Goal: Information Seeking & Learning: Find specific fact

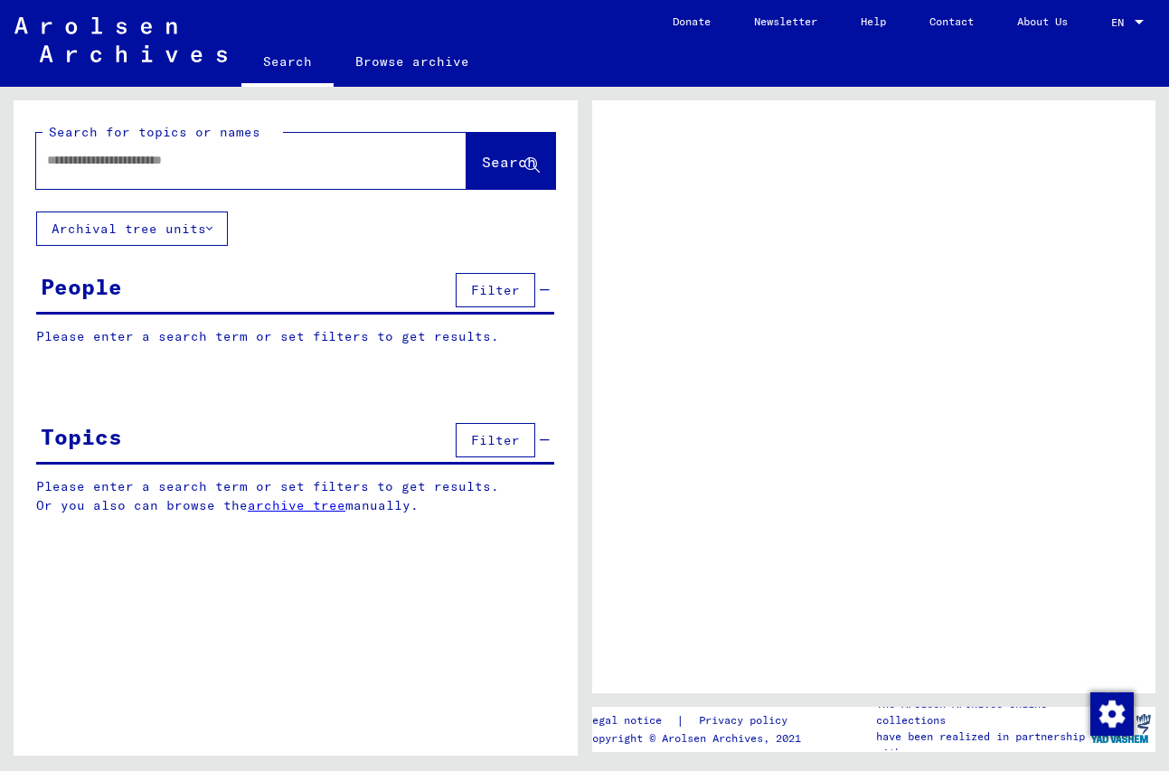
click at [283, 166] on input "text" at bounding box center [235, 160] width 376 height 19
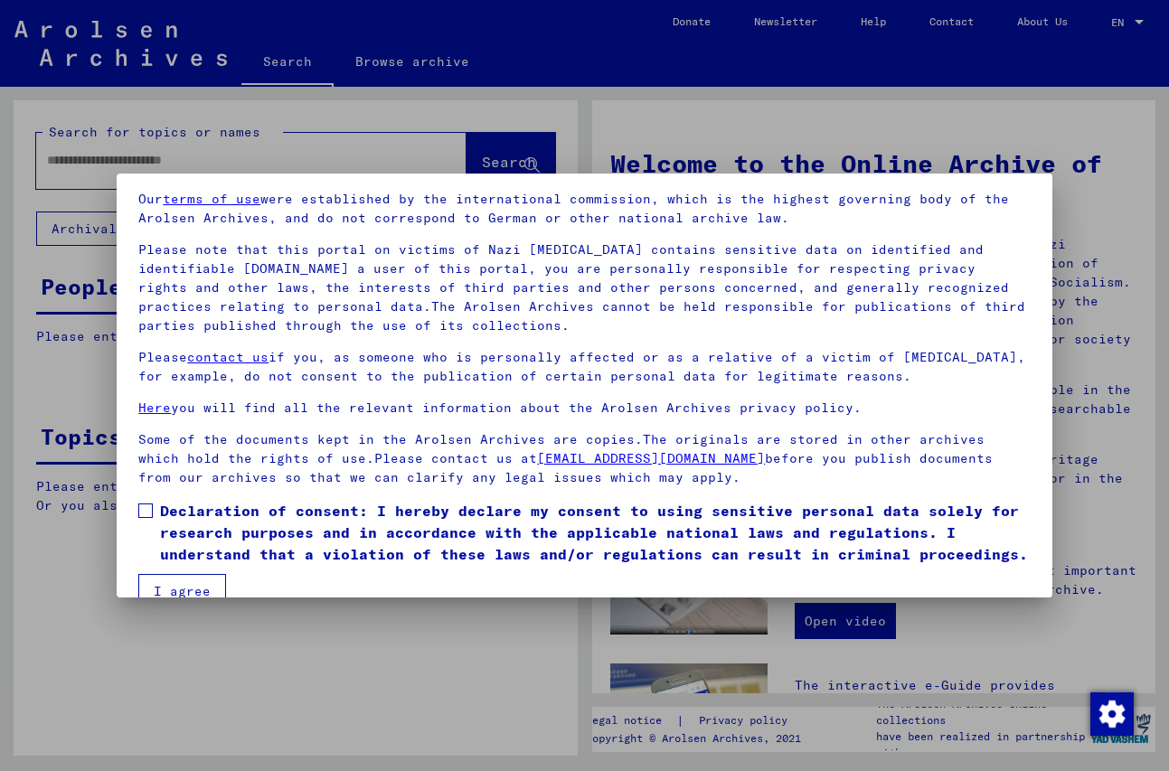
scroll to position [98, 0]
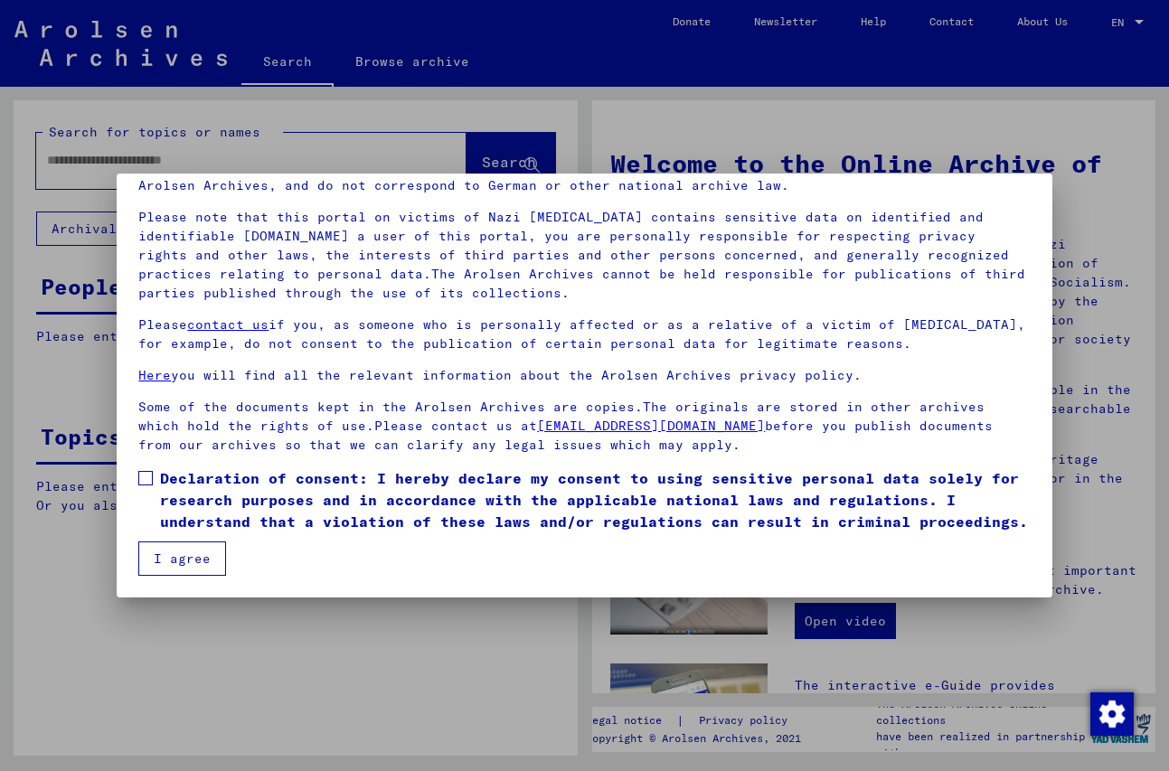
click at [146, 481] on span at bounding box center [145, 478] width 14 height 14
click at [172, 556] on button "I agree" at bounding box center [182, 558] width 88 height 34
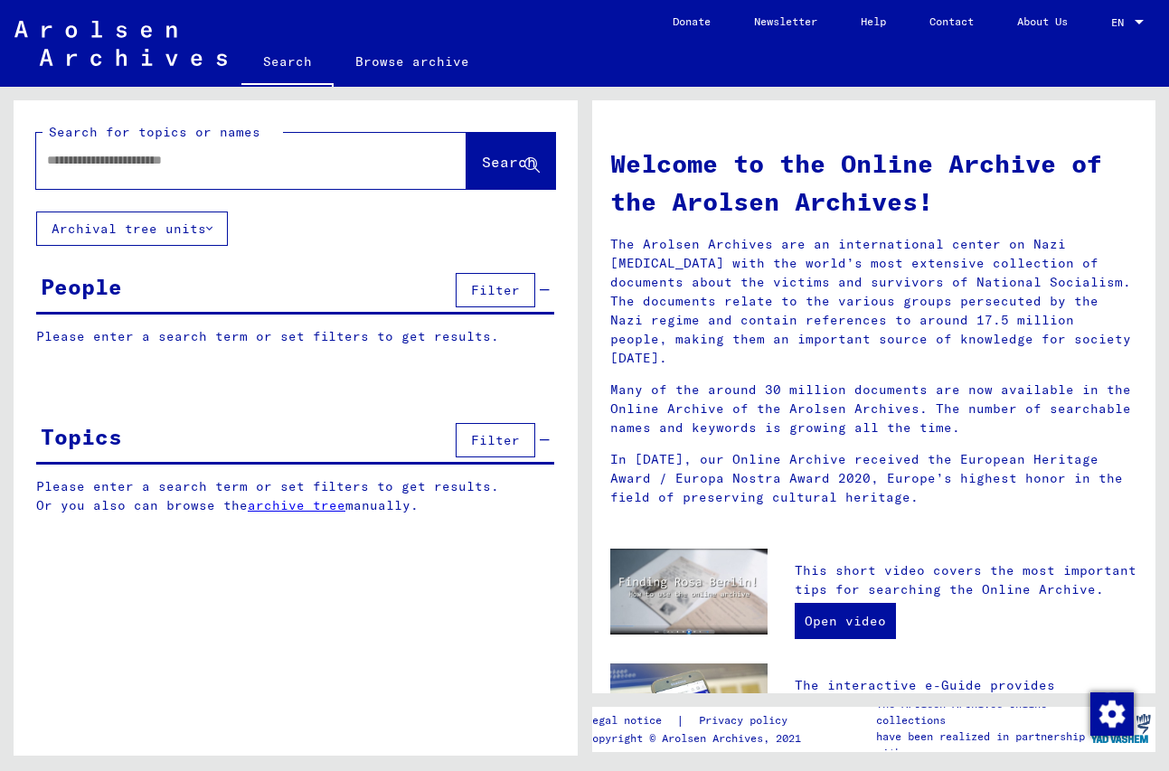
click at [105, 156] on input "text" at bounding box center [229, 160] width 365 height 19
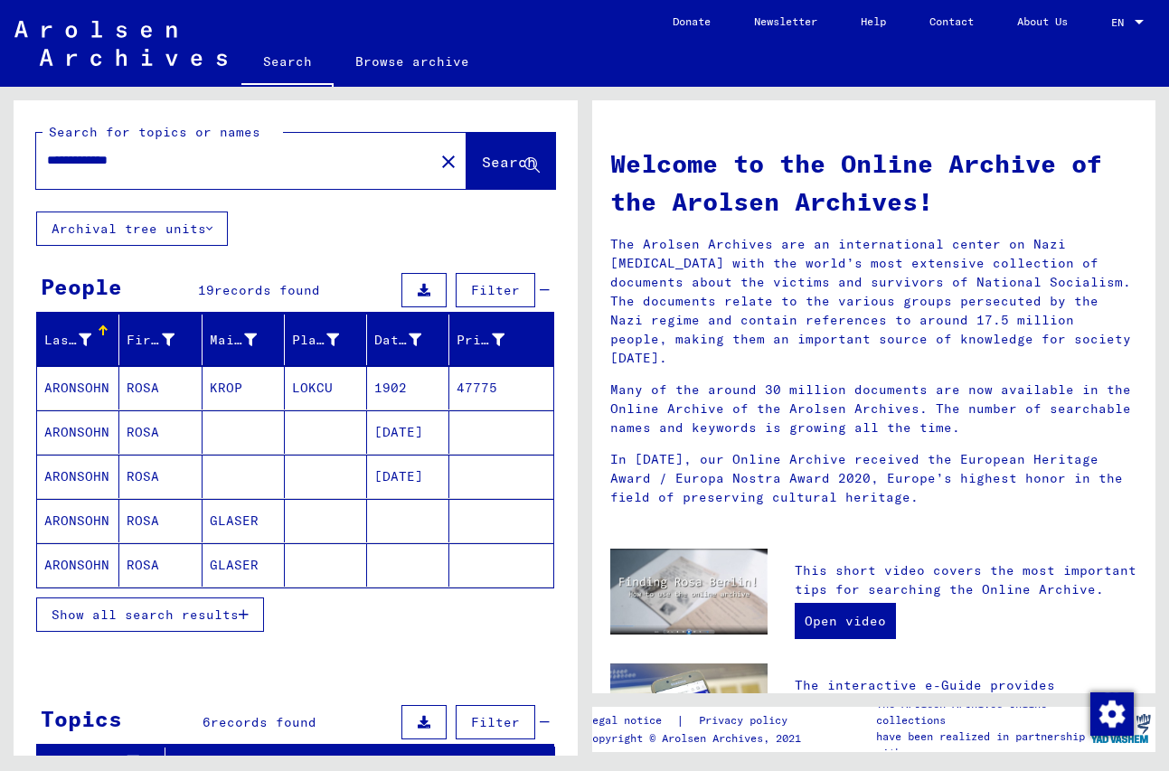
click at [149, 608] on span "Show all search results" at bounding box center [145, 614] width 187 height 16
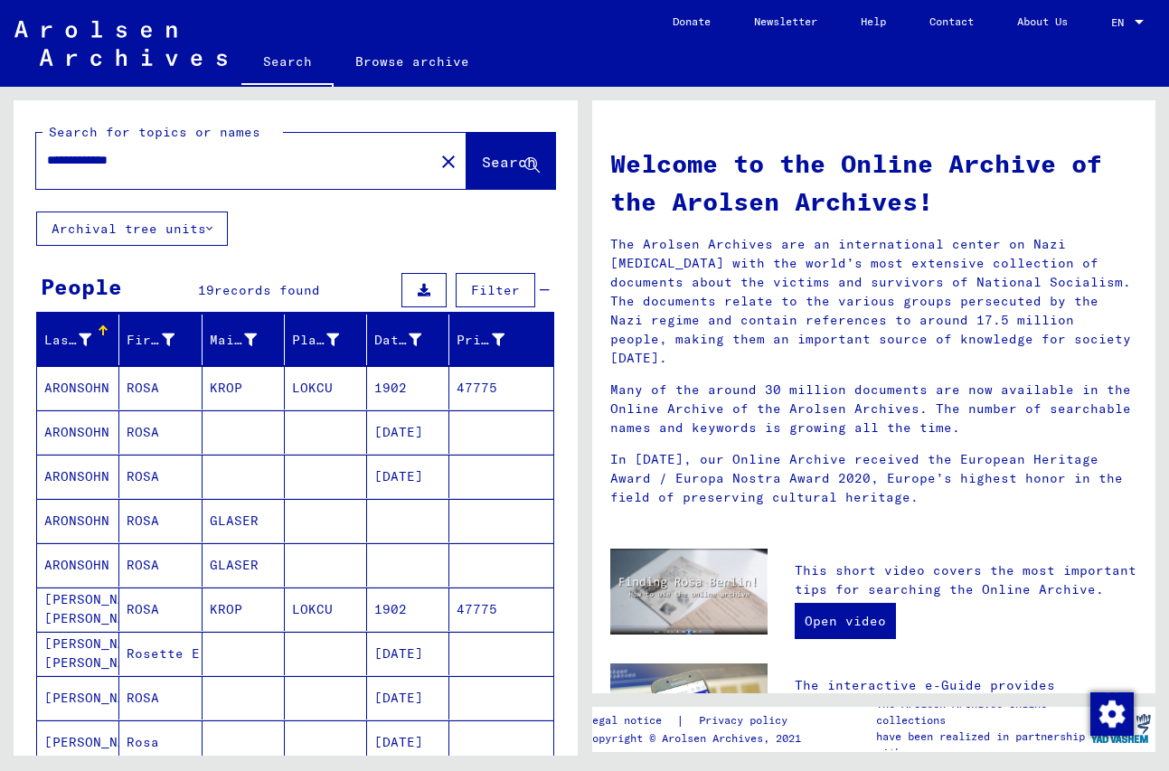
click at [96, 519] on mat-cell "ARONSOHN" at bounding box center [78, 520] width 82 height 43
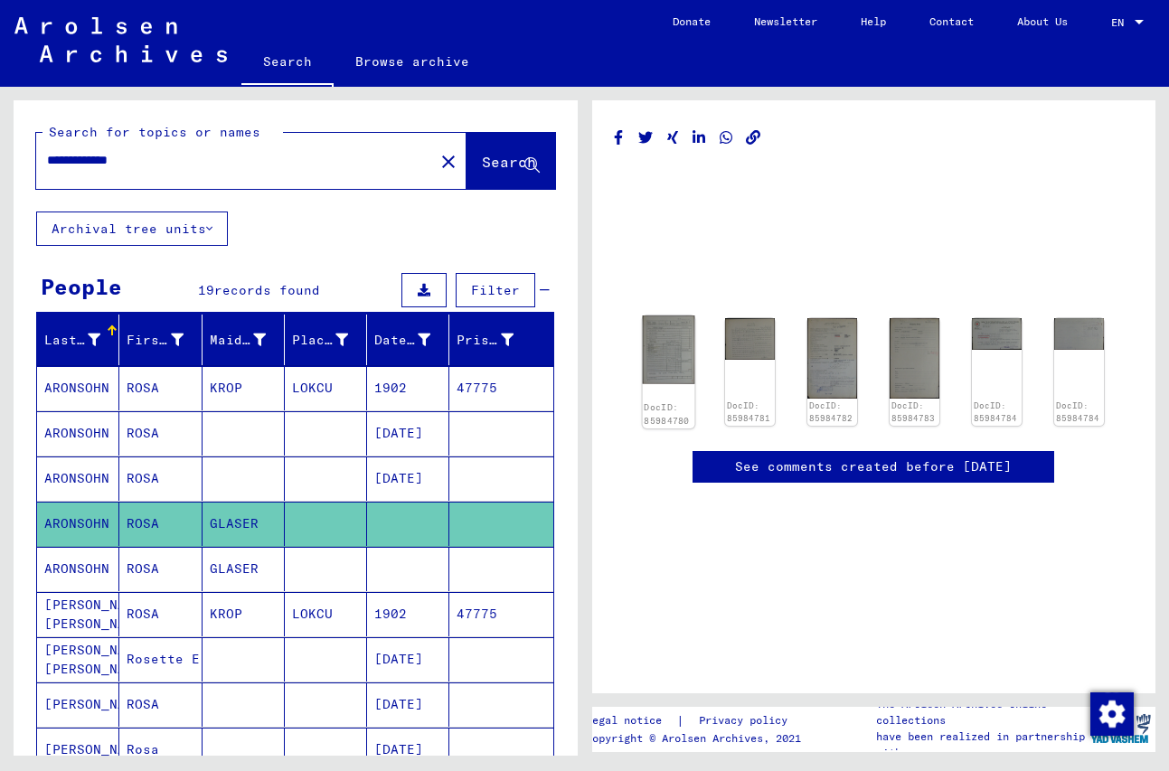
click at [667, 347] on img at bounding box center [668, 349] width 52 height 68
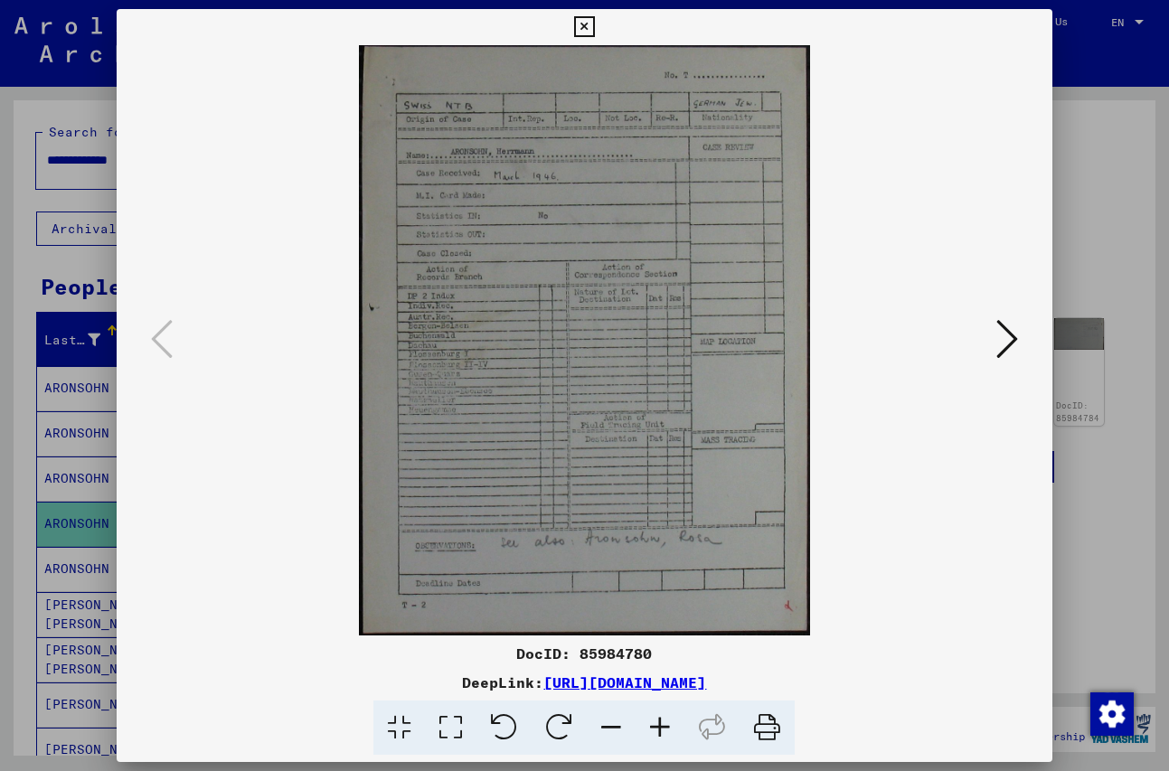
click at [1009, 342] on icon at bounding box center [1007, 338] width 22 height 43
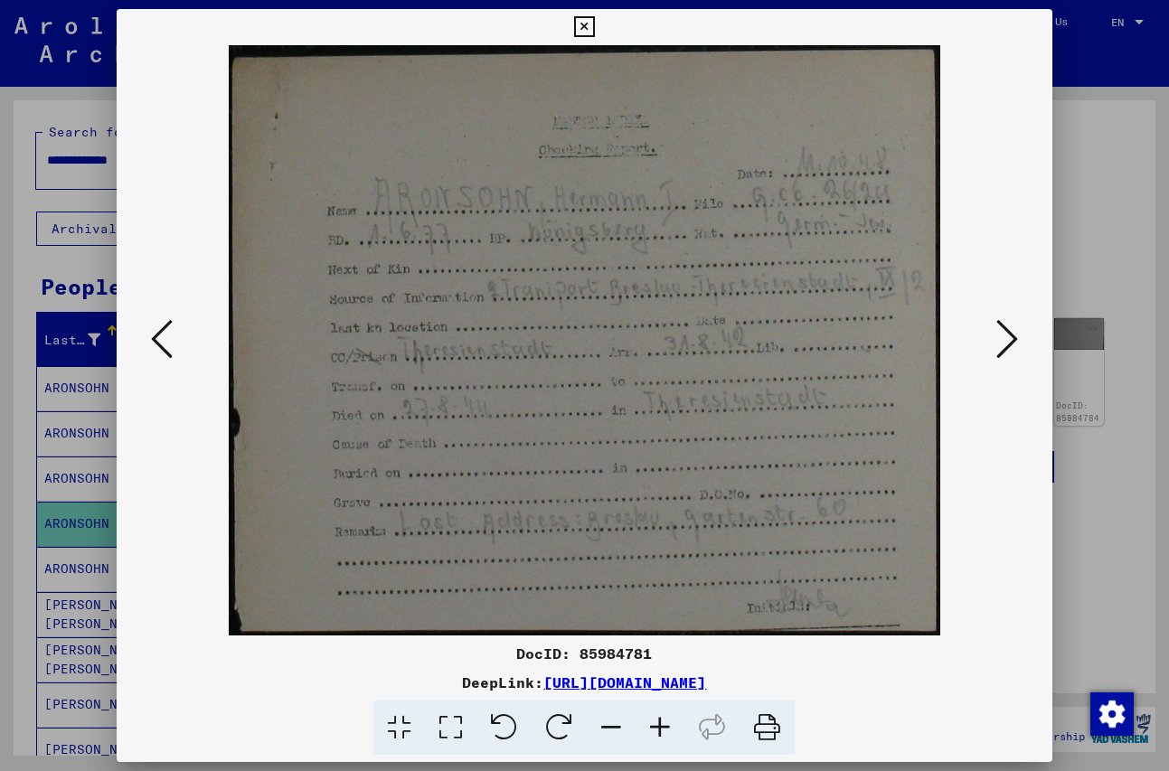
click at [1006, 341] on icon at bounding box center [1007, 338] width 22 height 43
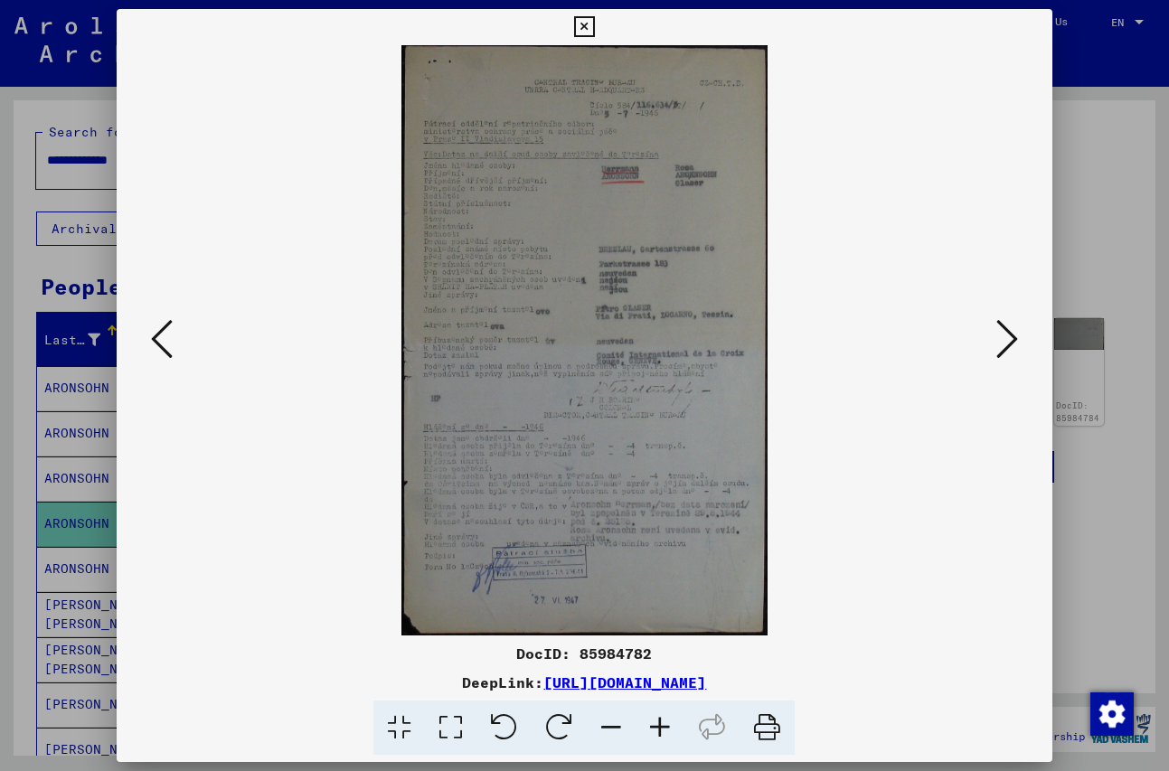
click at [657, 727] on icon at bounding box center [659, 727] width 49 height 55
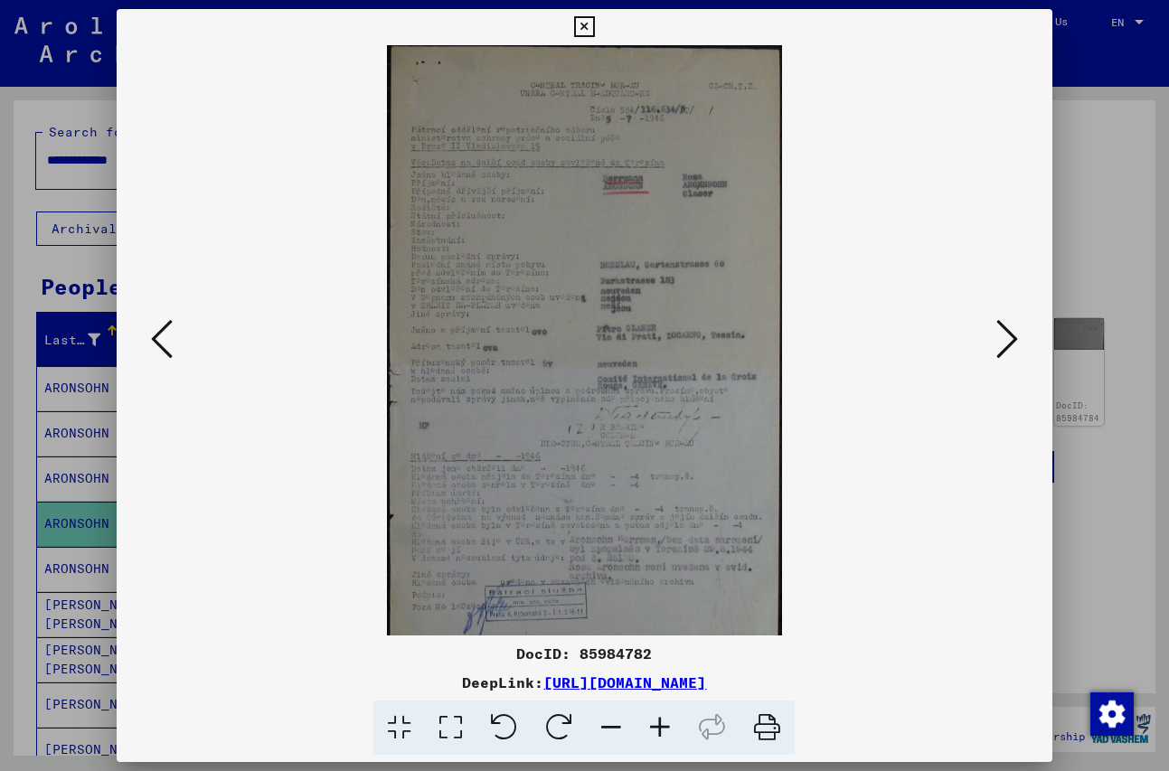
click at [657, 726] on icon at bounding box center [659, 727] width 49 height 55
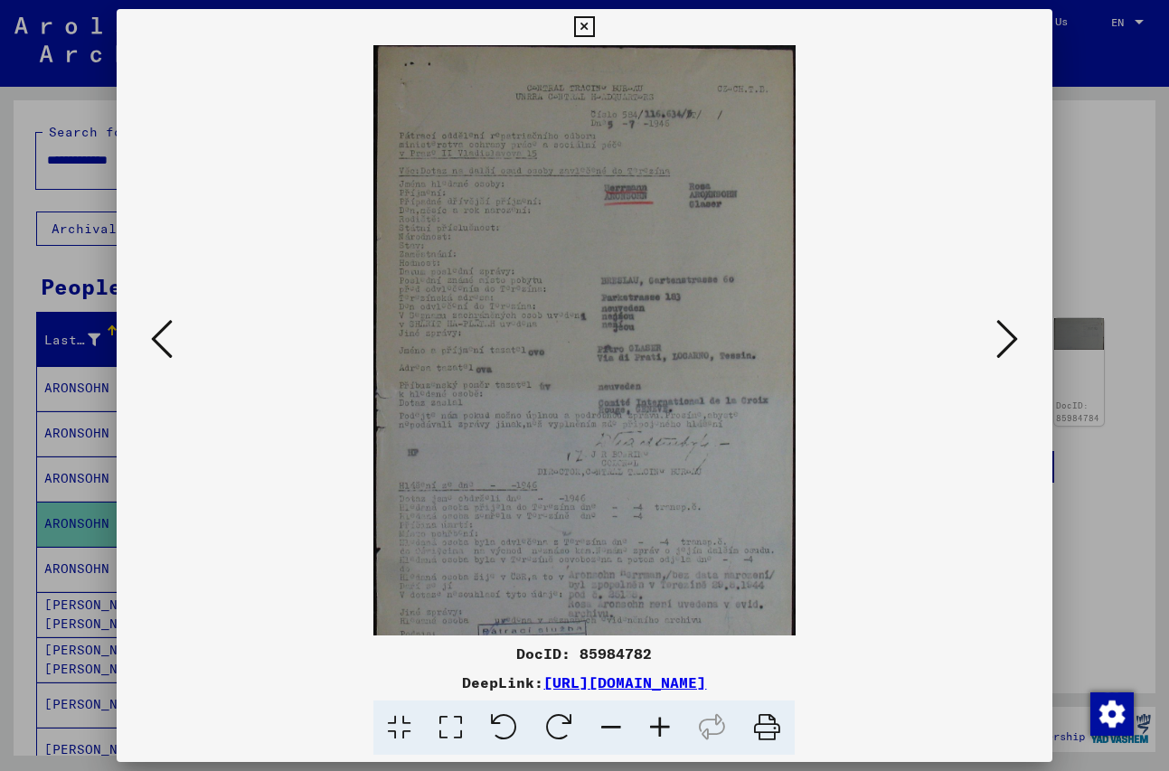
click at [657, 726] on icon at bounding box center [659, 727] width 49 height 55
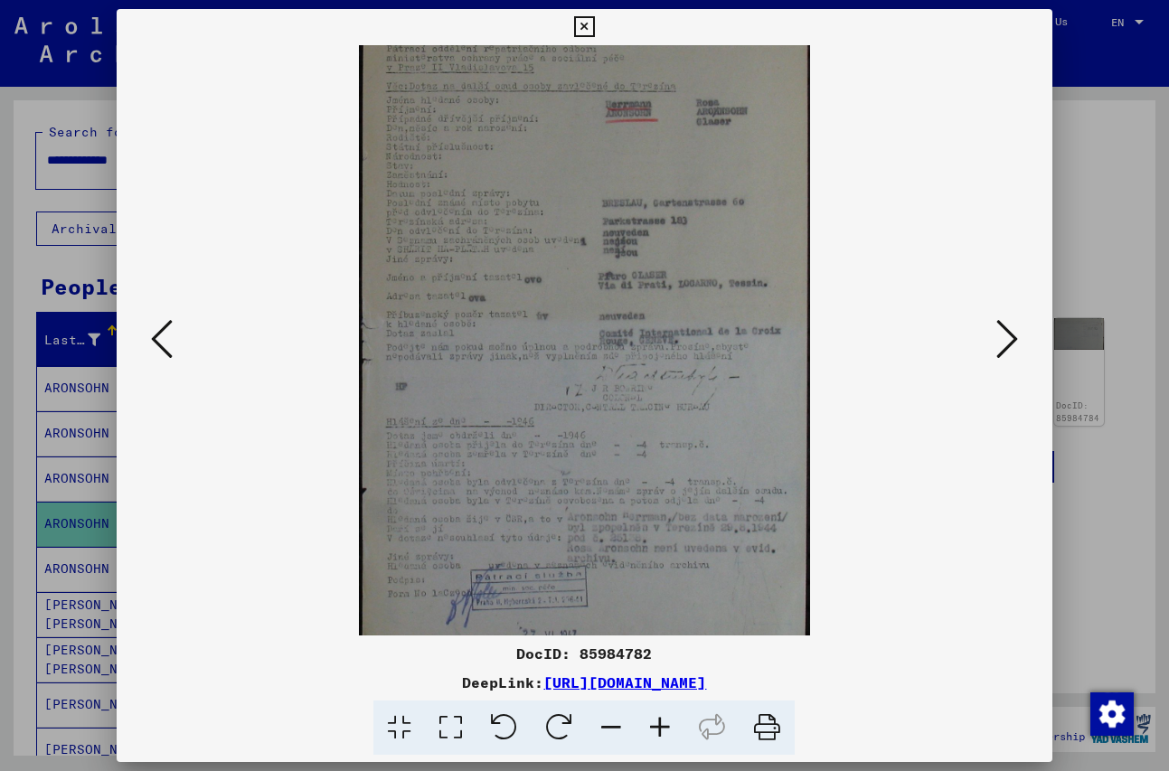
scroll to position [99, 0]
drag, startPoint x: 590, startPoint y: 456, endPoint x: 579, endPoint y: 357, distance: 99.1
click at [579, 357] on img at bounding box center [584, 310] width 450 height 726
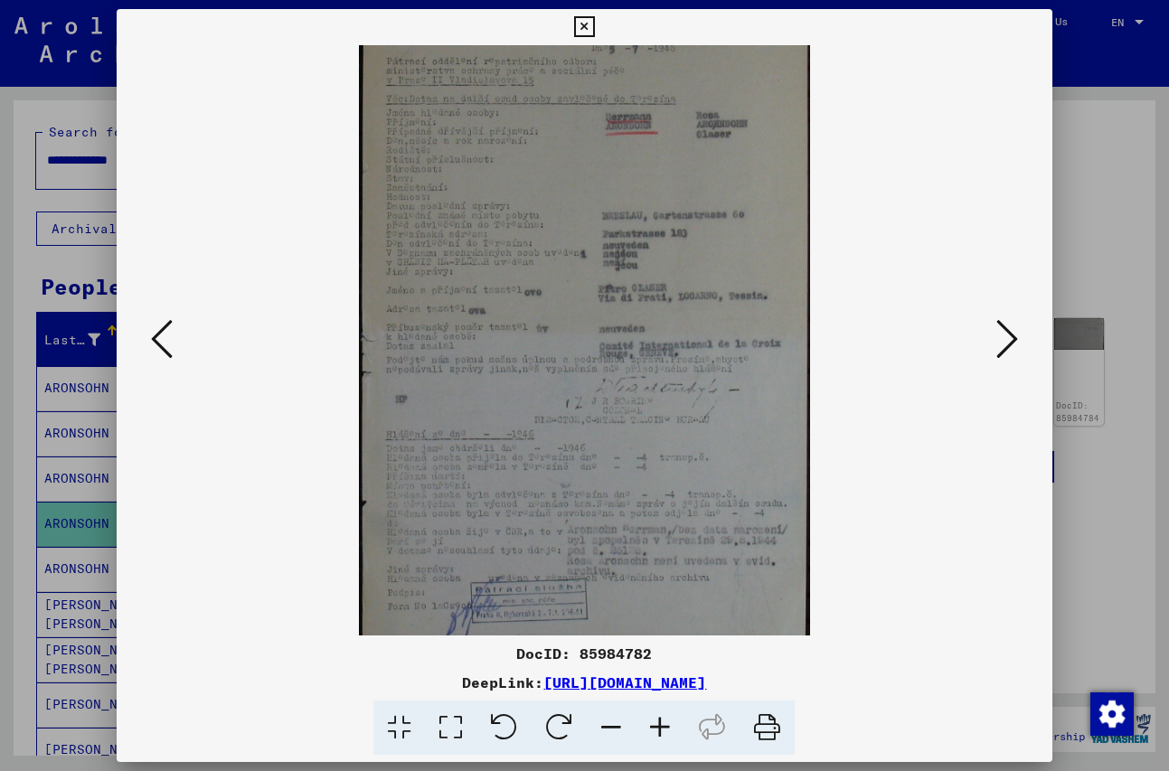
scroll to position [80, 0]
click at [603, 468] on img at bounding box center [584, 329] width 450 height 726
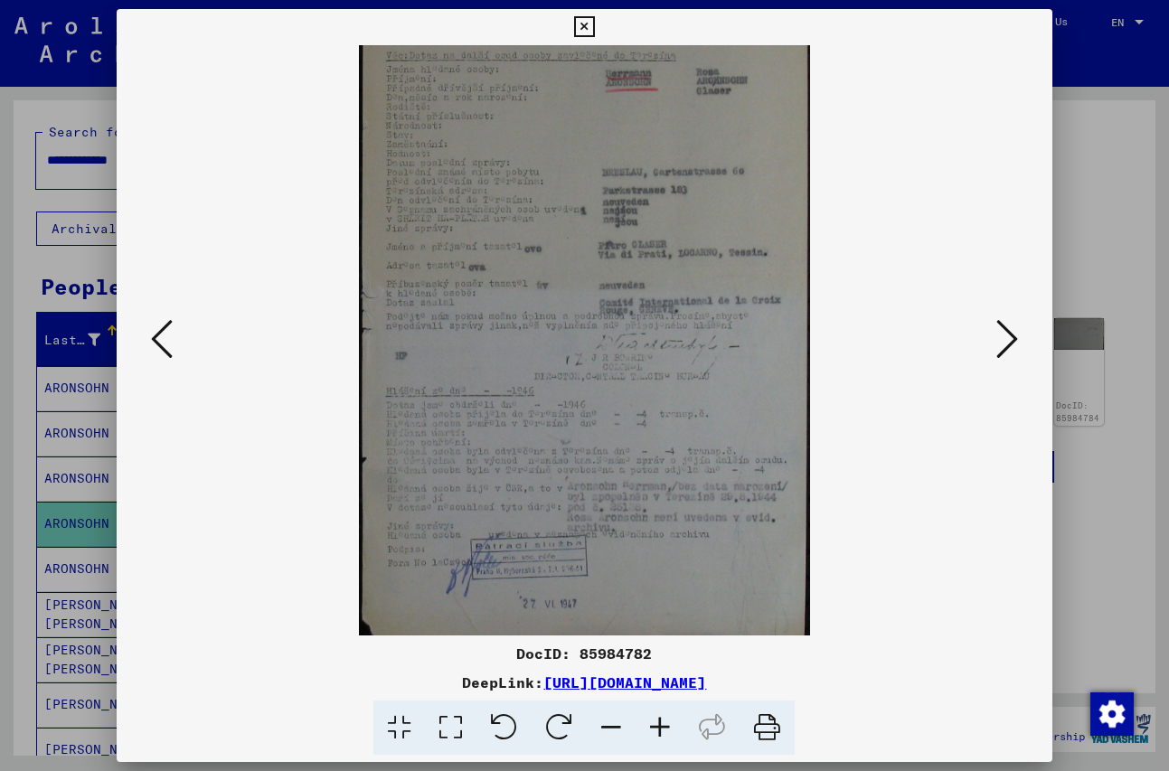
scroll to position [136, 0]
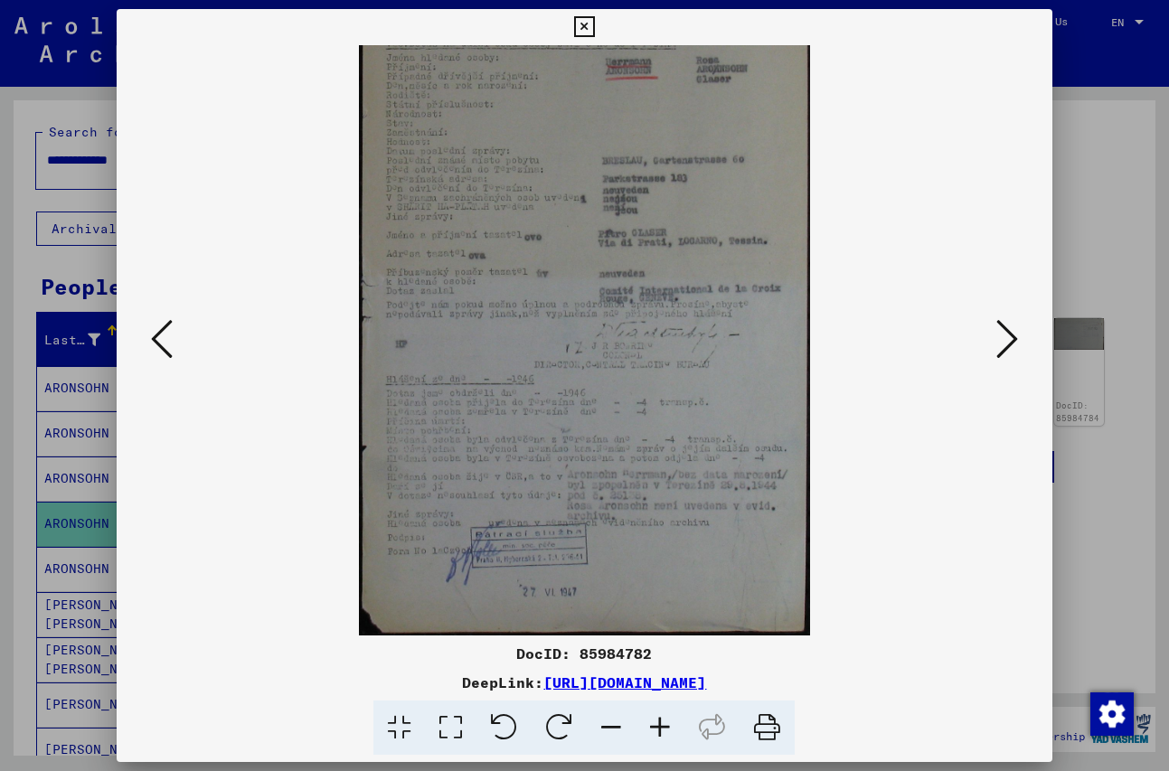
drag, startPoint x: 606, startPoint y: 478, endPoint x: 600, endPoint y: 390, distance: 88.8
click at [600, 390] on img at bounding box center [584, 273] width 450 height 726
click at [1010, 336] on icon at bounding box center [1007, 338] width 22 height 43
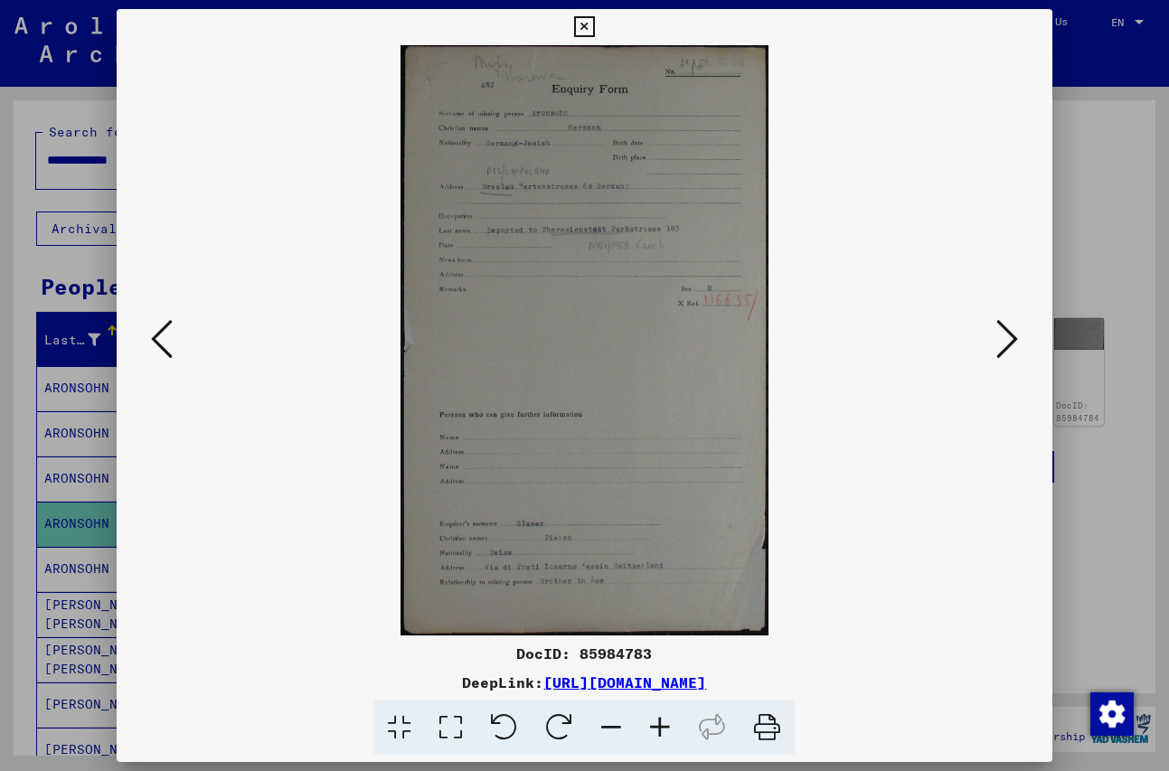
scroll to position [0, 0]
click at [1005, 343] on icon at bounding box center [1007, 338] width 22 height 43
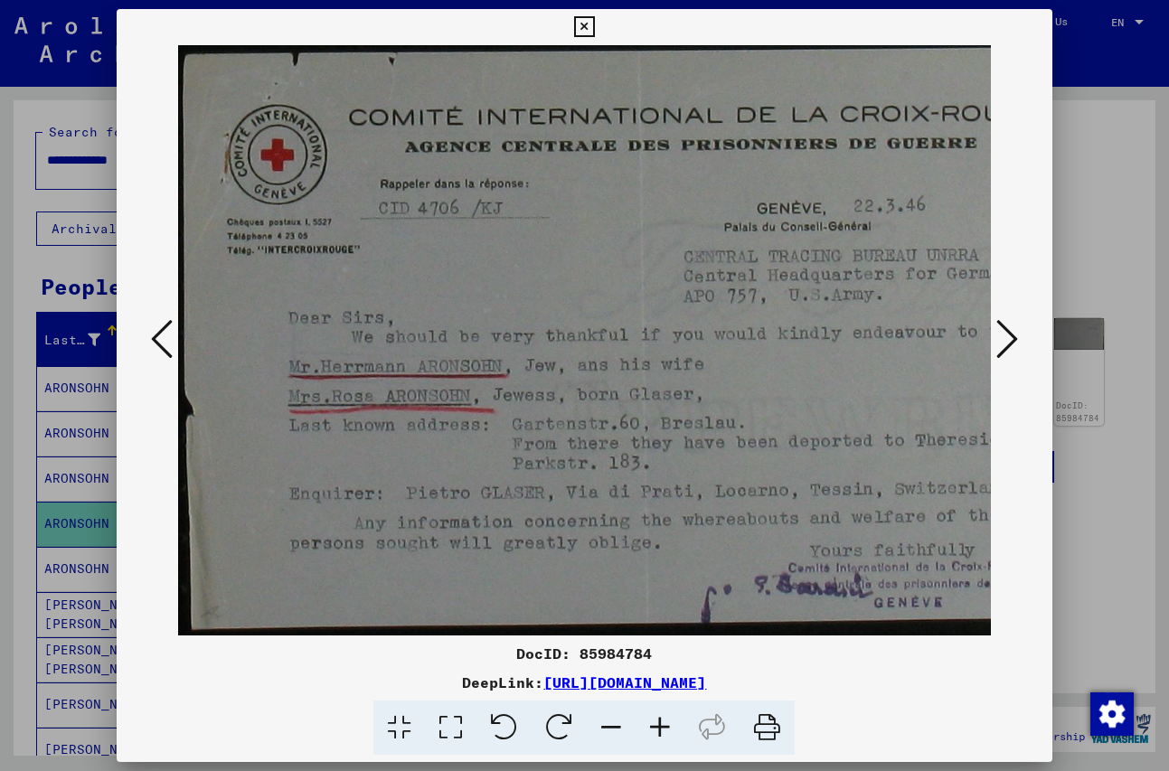
click at [1004, 338] on icon at bounding box center [1007, 338] width 22 height 43
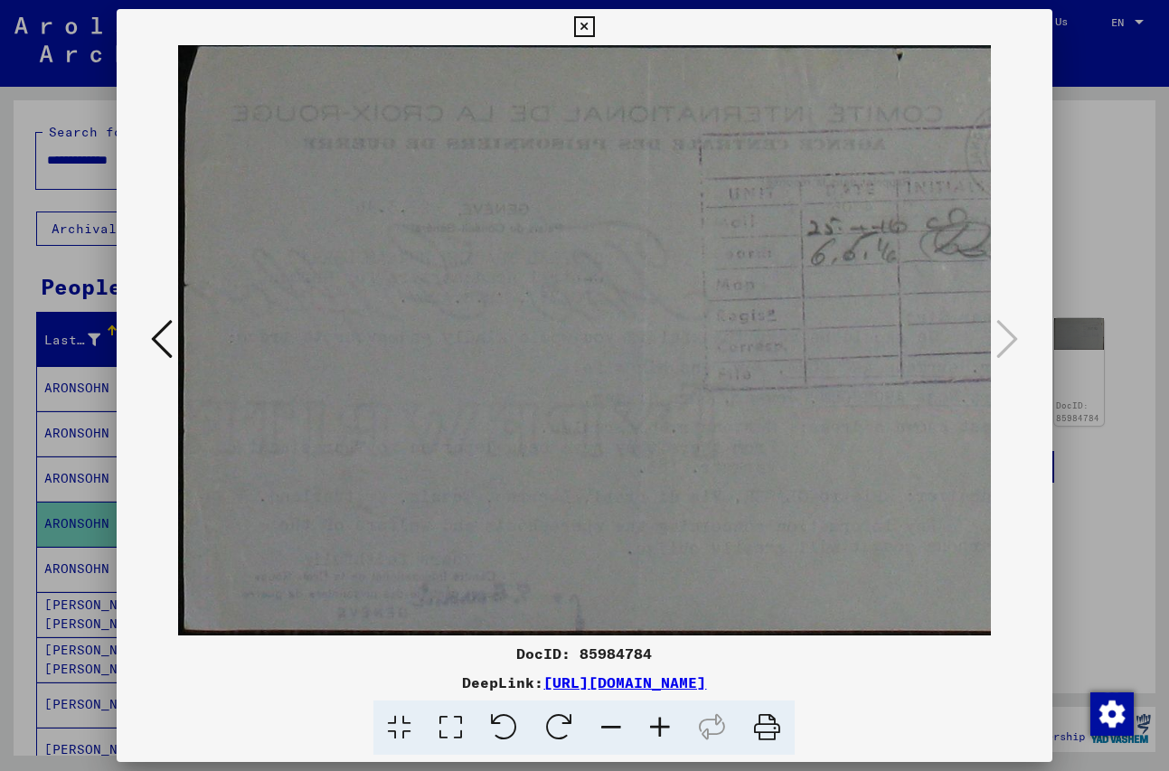
click at [595, 31] on icon at bounding box center [584, 27] width 21 height 22
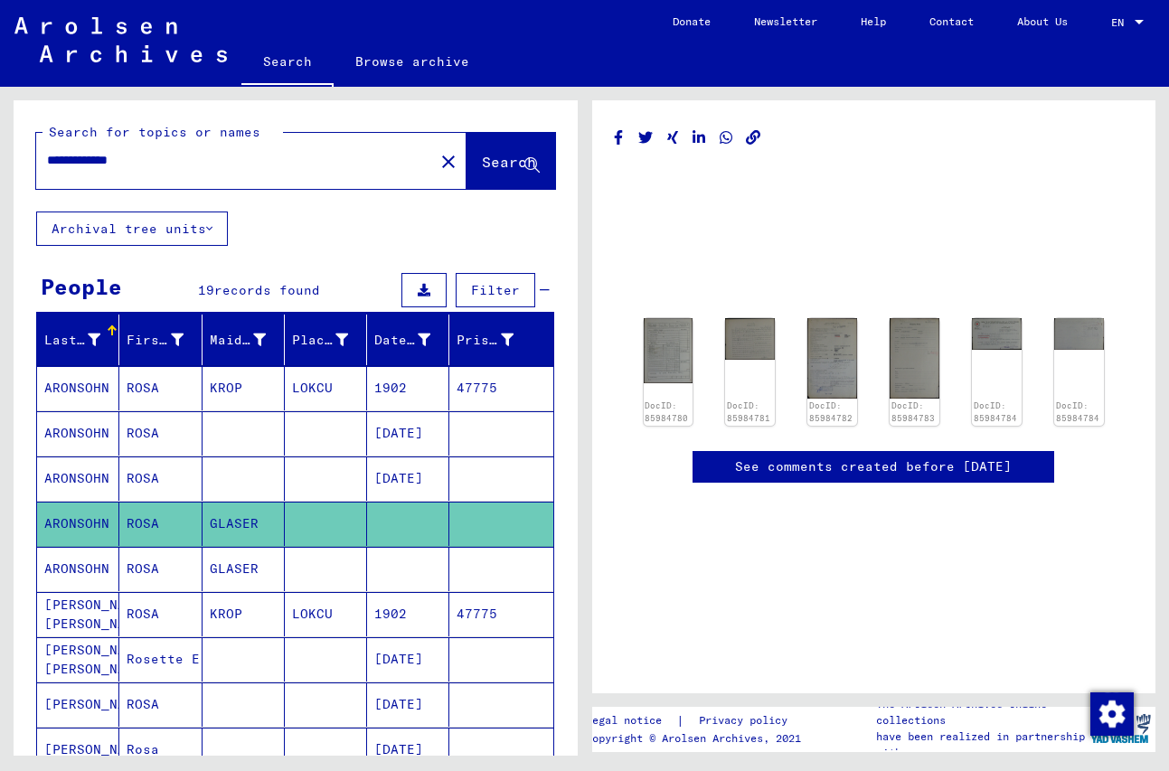
click at [91, 562] on mat-cell "ARONSOHN" at bounding box center [78, 569] width 82 height 44
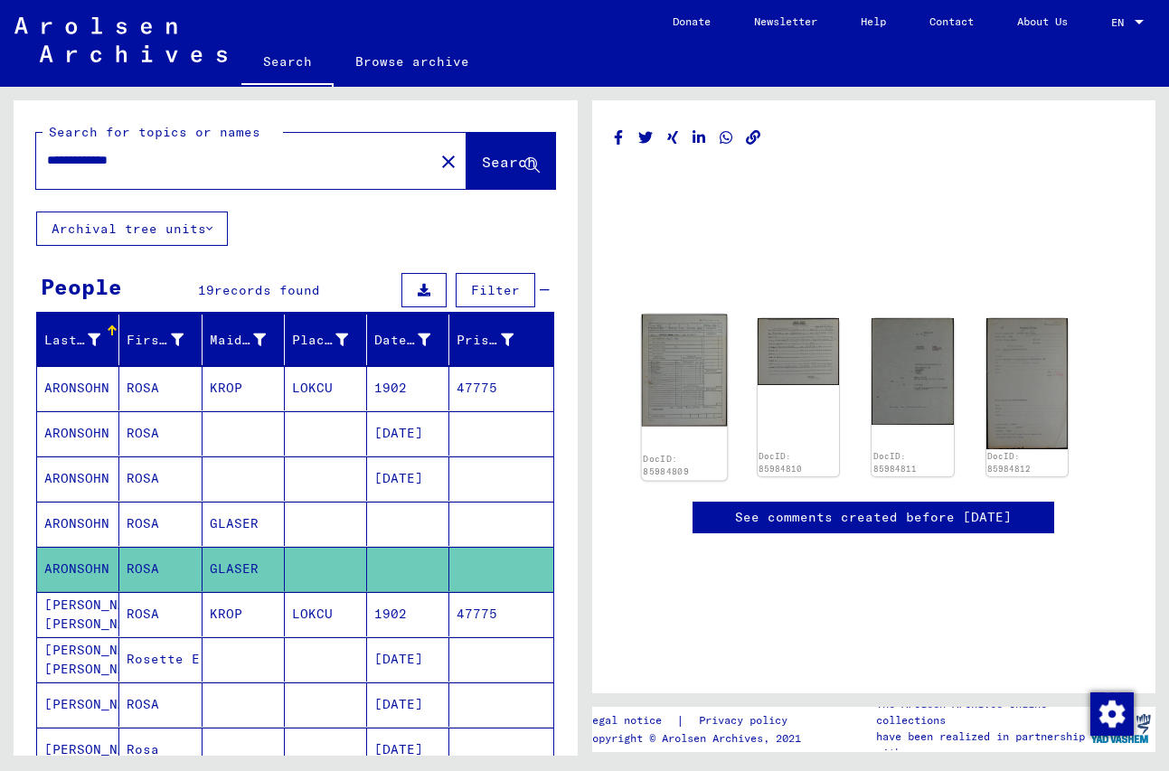
click at [681, 386] on img at bounding box center [684, 371] width 86 height 112
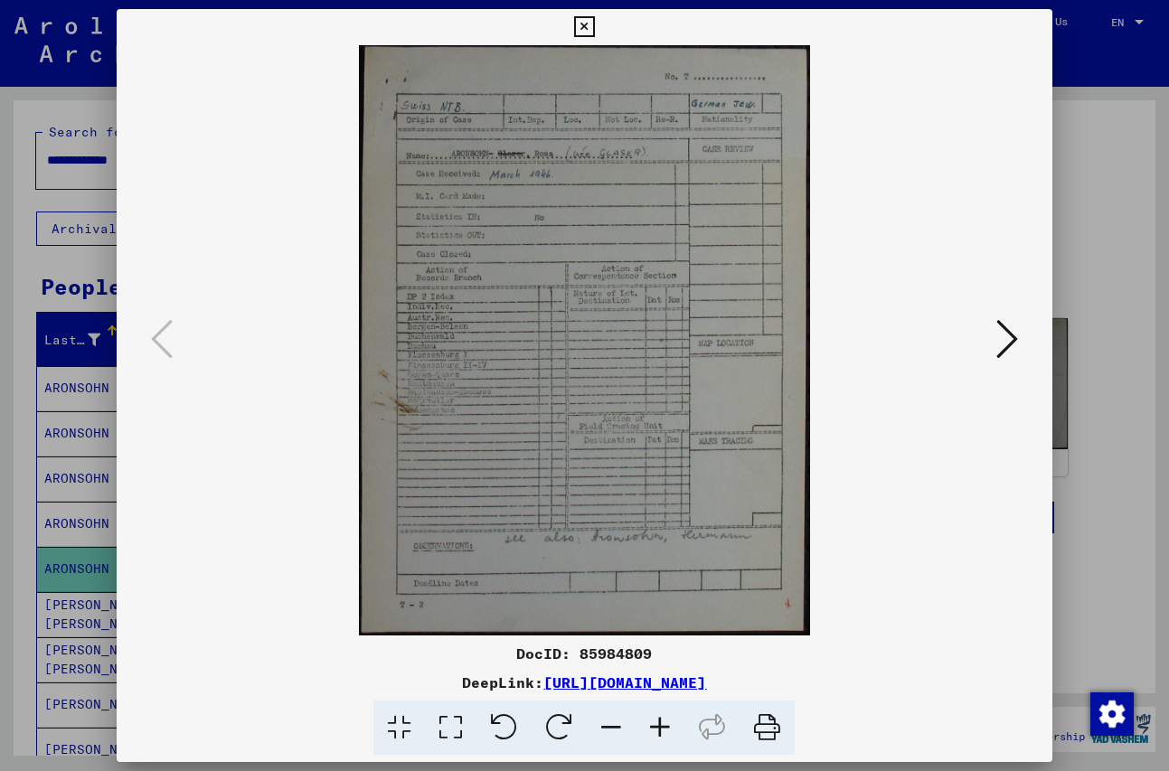
click at [1008, 340] on icon at bounding box center [1007, 338] width 22 height 43
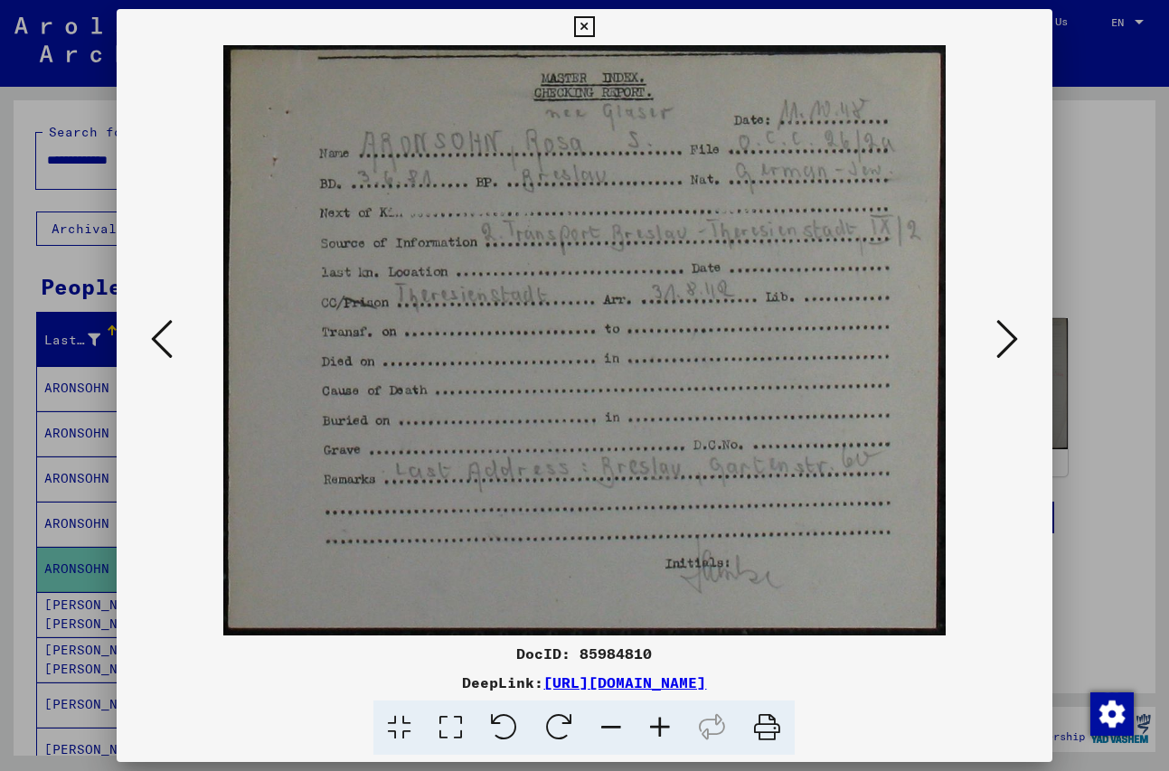
click at [1014, 340] on icon at bounding box center [1007, 338] width 22 height 43
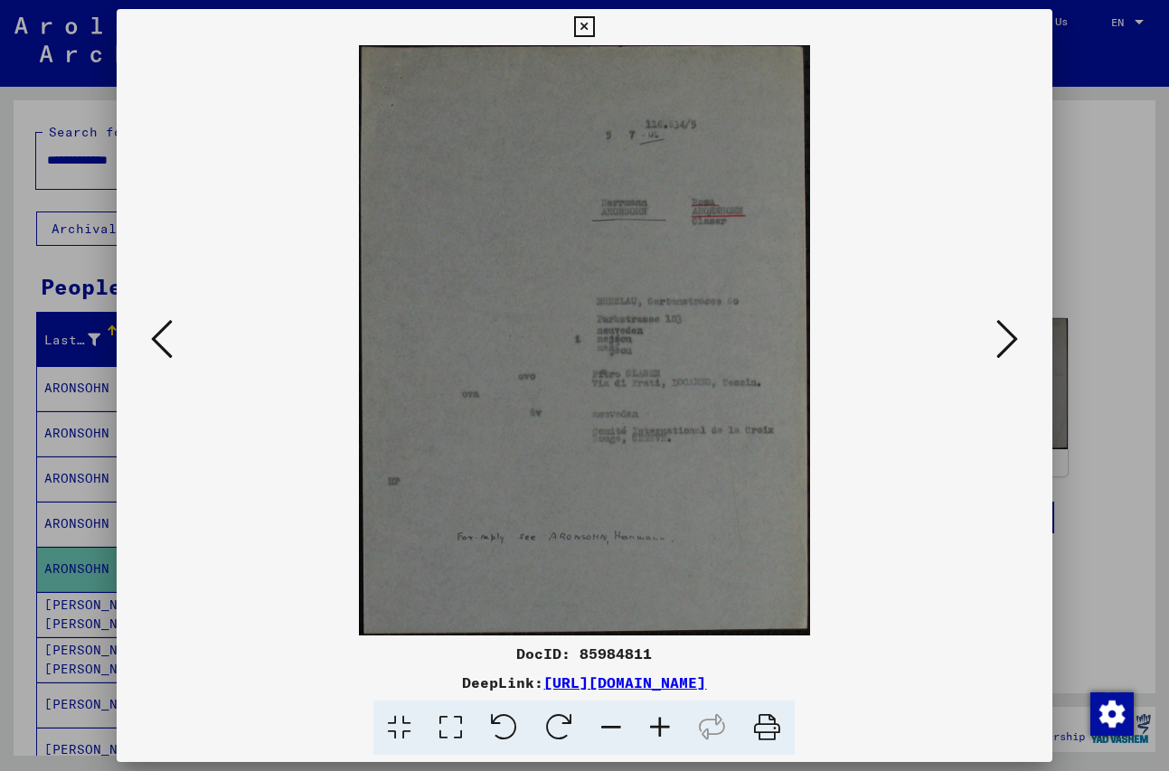
click at [1014, 340] on icon at bounding box center [1007, 338] width 22 height 43
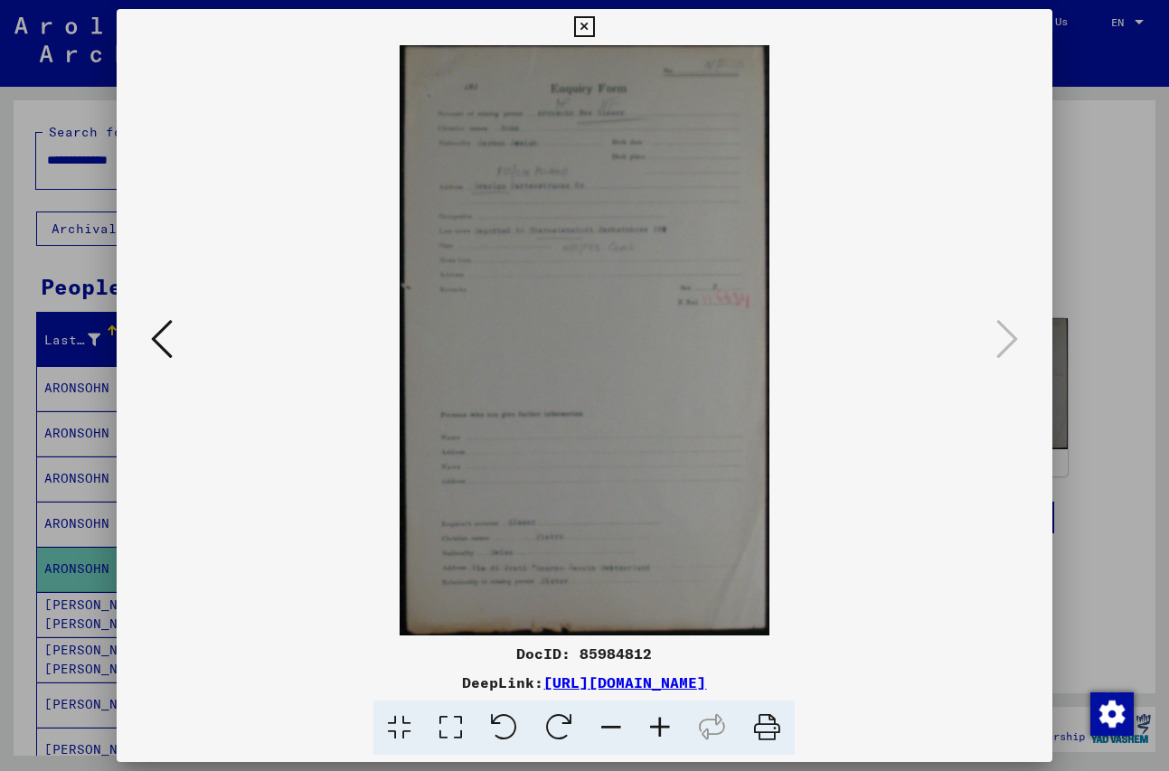
click at [595, 31] on icon at bounding box center [584, 27] width 21 height 22
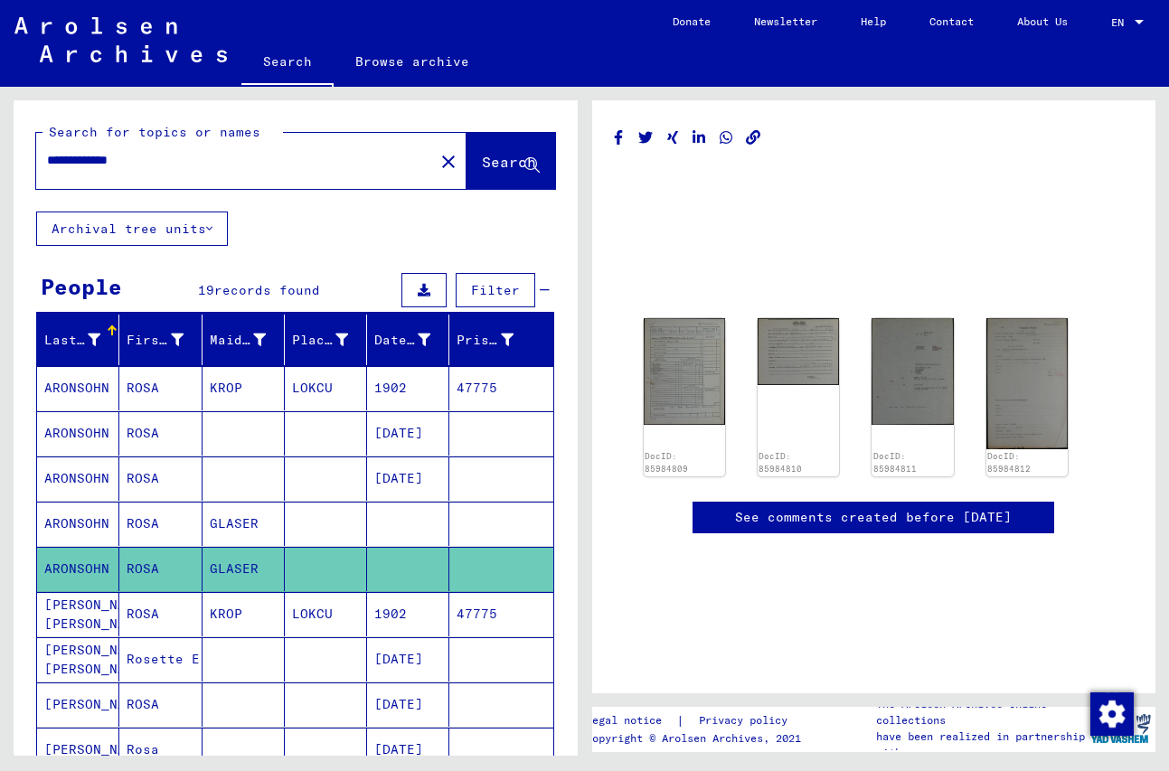
drag, startPoint x: 78, startPoint y: 163, endPoint x: 15, endPoint y: 168, distance: 62.6
click at [47, 168] on input "**********" at bounding box center [235, 160] width 376 height 19
type input "**********"
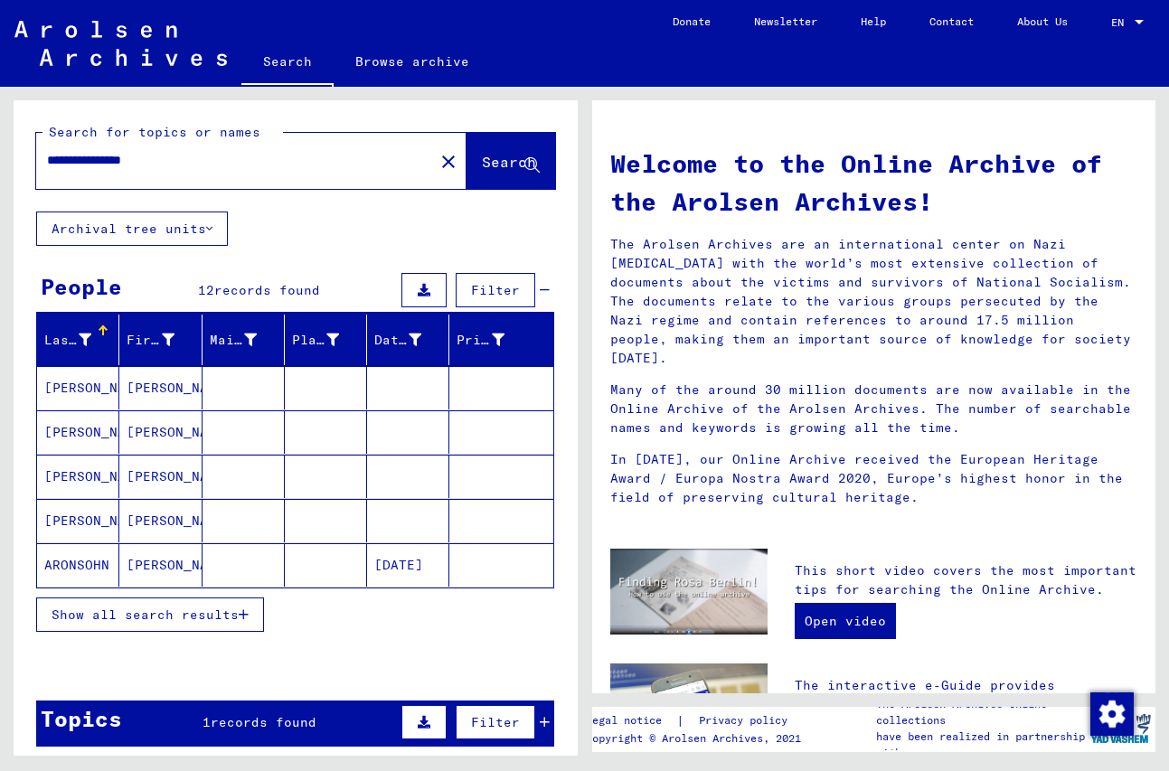
click at [103, 611] on span "Show all search results" at bounding box center [145, 614] width 187 height 16
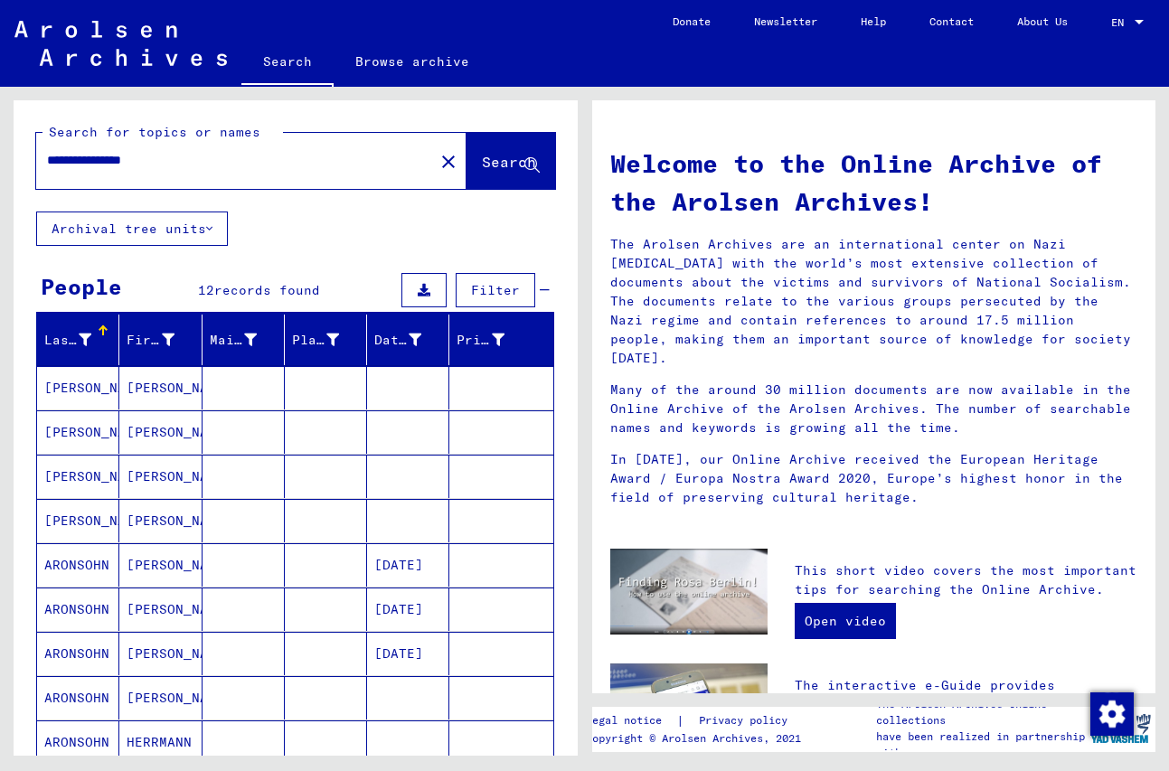
click at [85, 557] on mat-cell "ARONSOHN" at bounding box center [78, 564] width 82 height 43
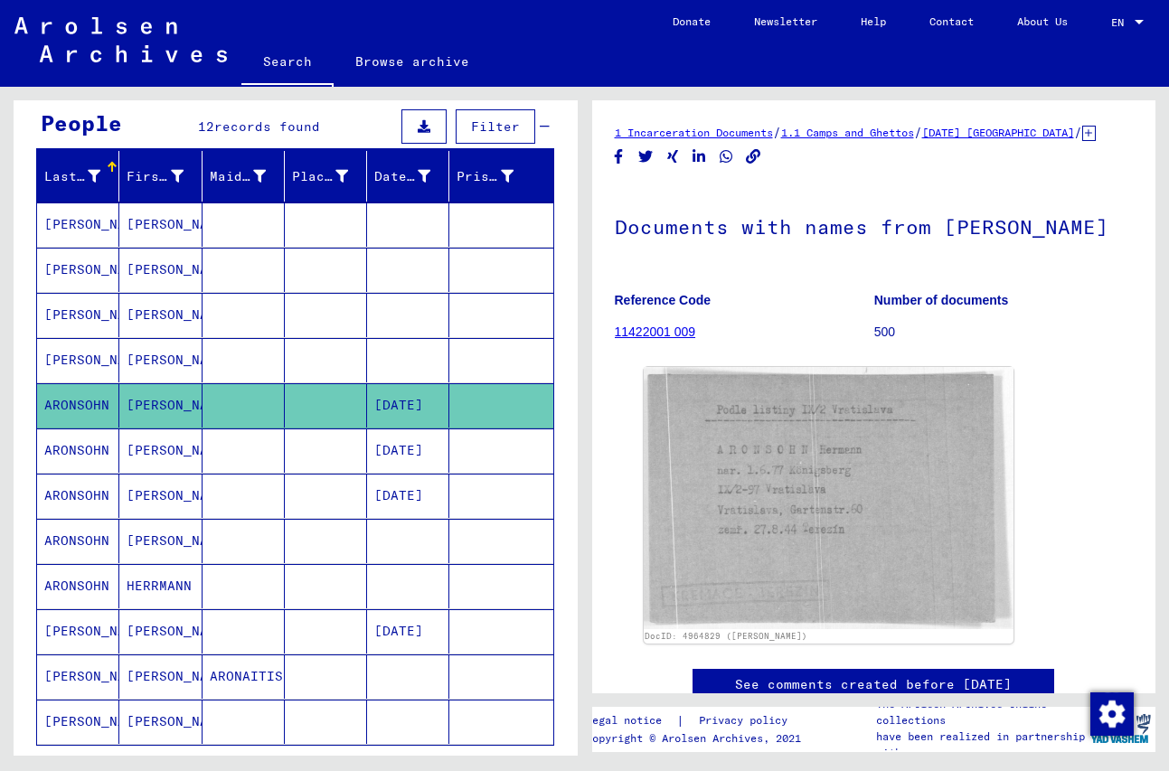
scroll to position [195, 0]
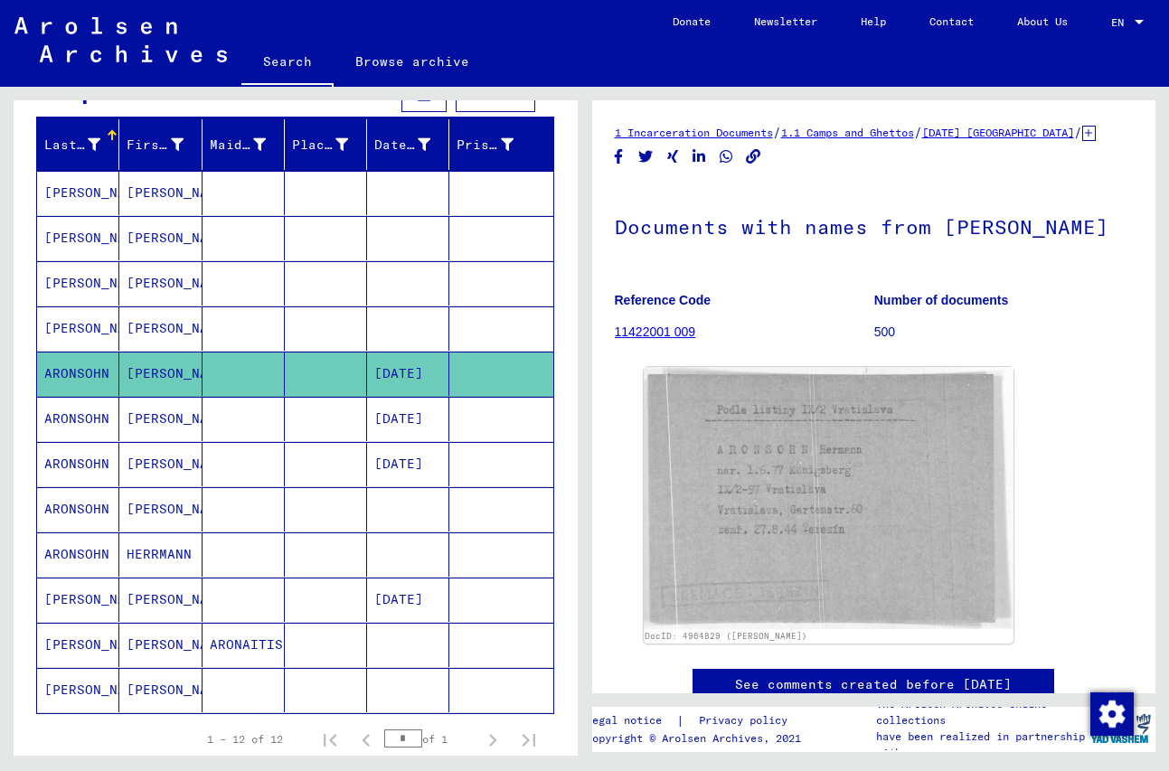
click at [87, 411] on mat-cell "ARONSOHN" at bounding box center [78, 419] width 82 height 44
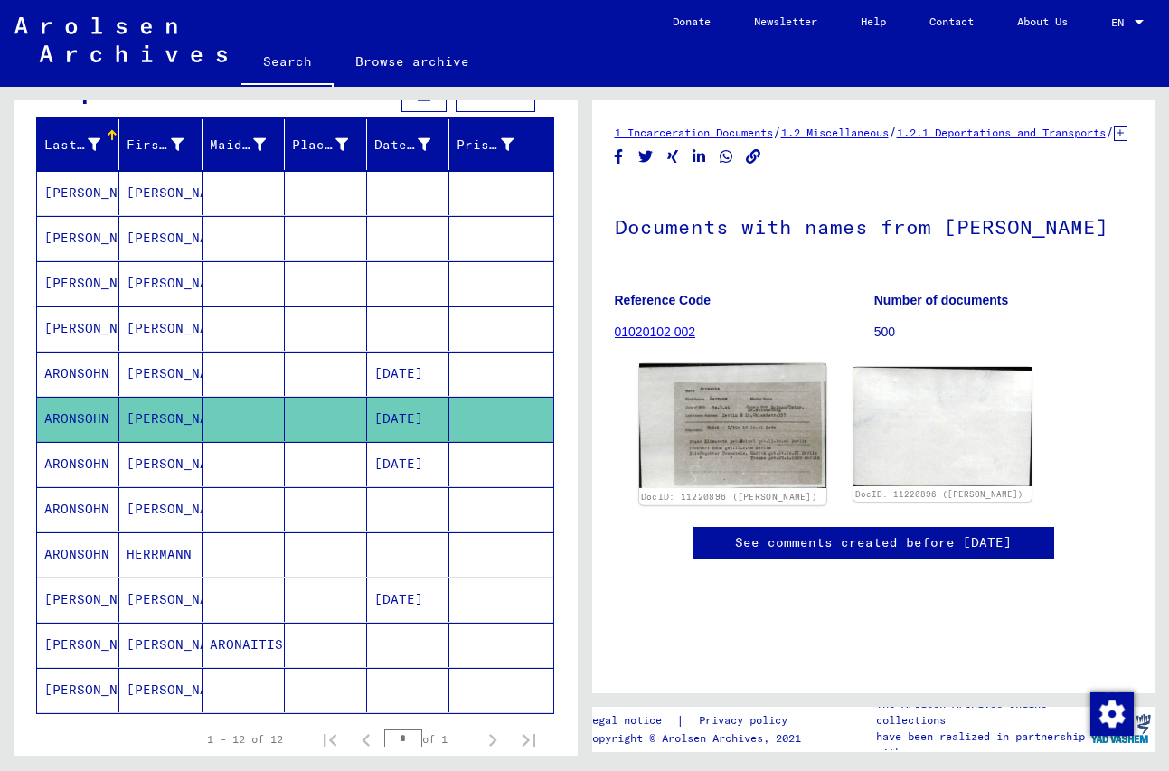
click at [739, 458] on img at bounding box center [732, 426] width 187 height 125
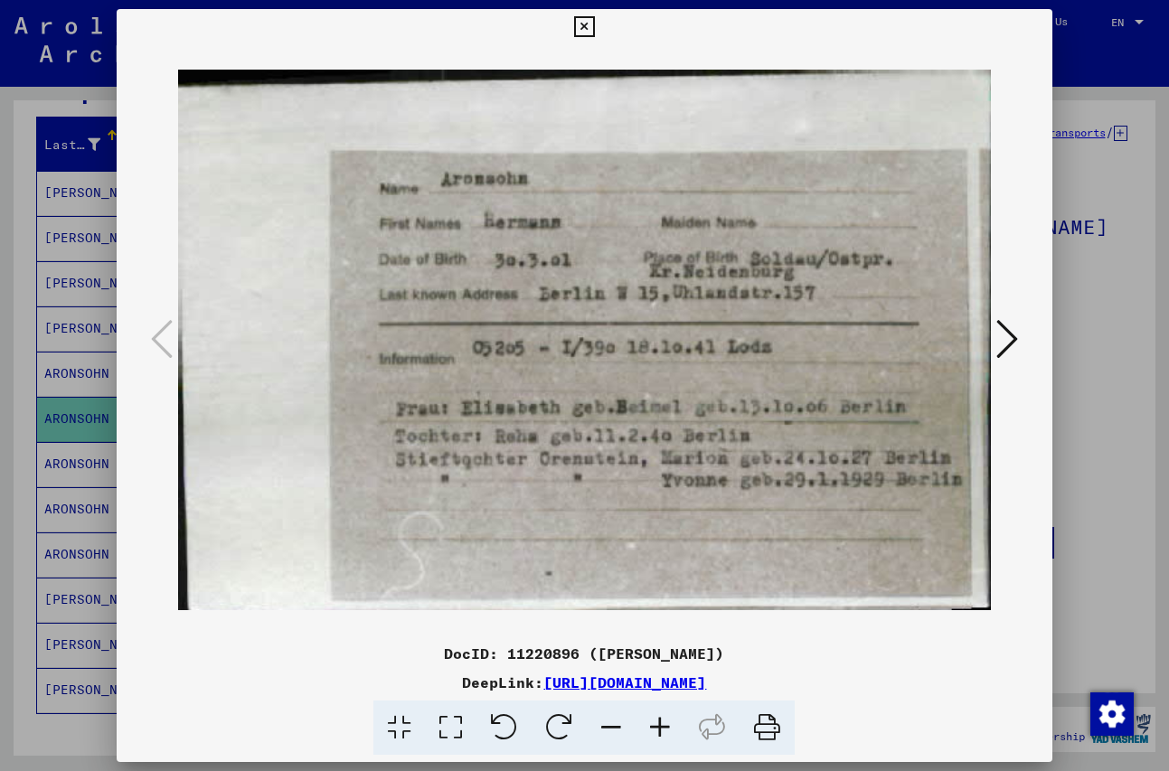
click at [595, 23] on icon at bounding box center [584, 27] width 21 height 22
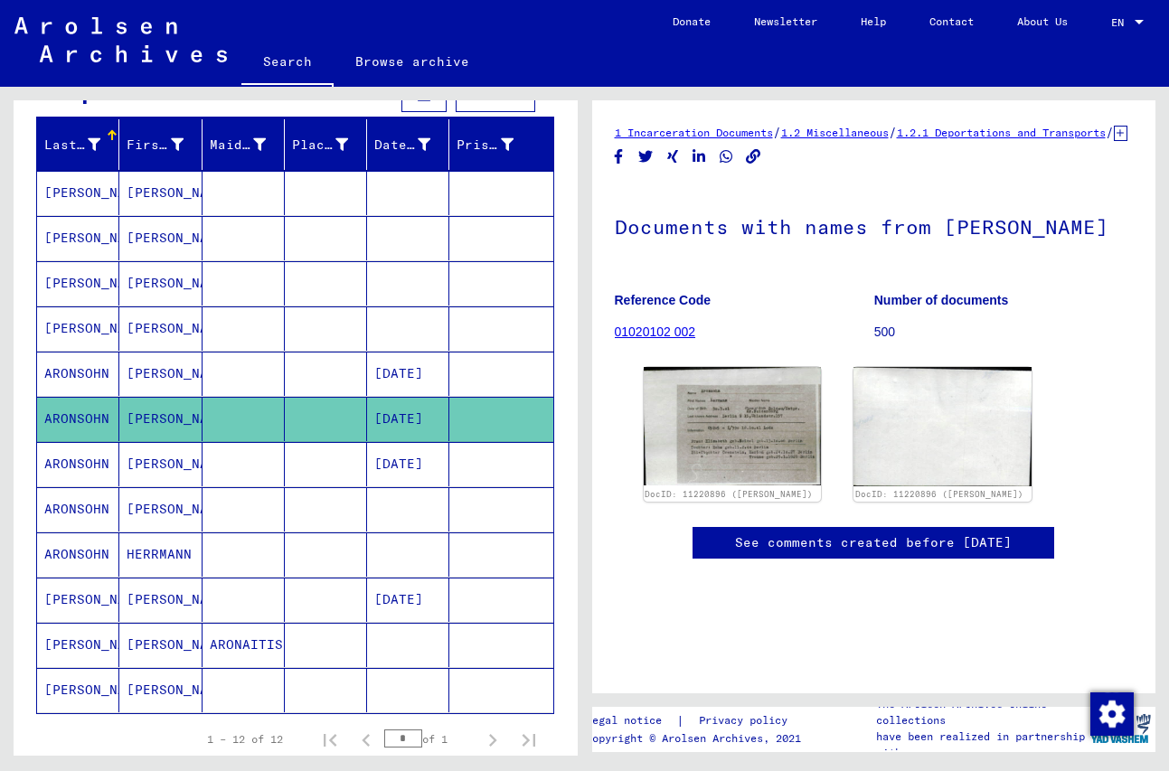
click at [50, 641] on mat-cell "[PERSON_NAME]" at bounding box center [78, 645] width 82 height 44
